Goal: Navigation & Orientation: Find specific page/section

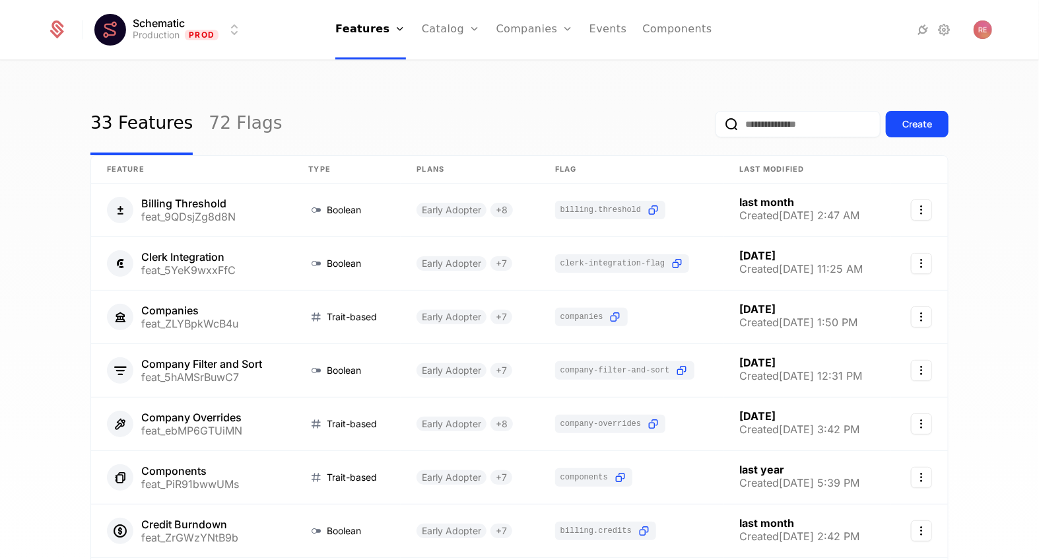
click at [938, 24] on icon at bounding box center [945, 30] width 16 height 16
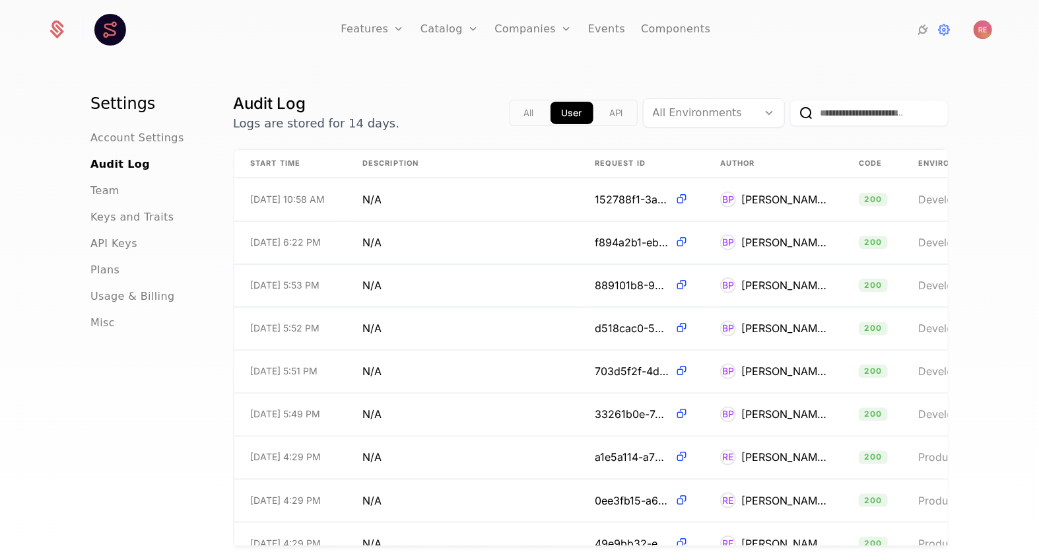
click at [92, 221] on span "Keys and Traits" at bounding box center [131, 217] width 83 height 16
